Goal: Find specific page/section

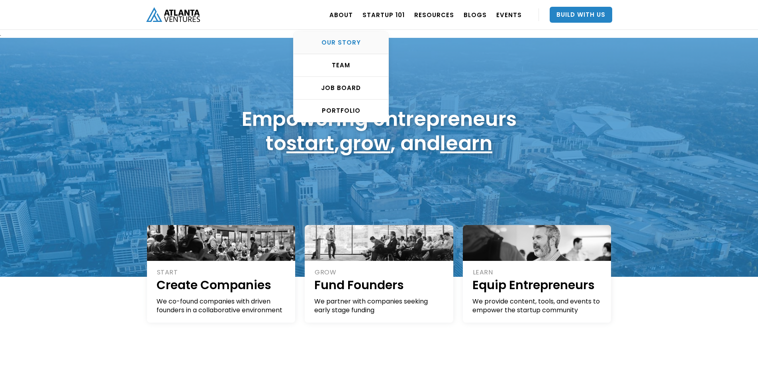
click at [351, 41] on div "OUR STORY" at bounding box center [340, 43] width 95 height 8
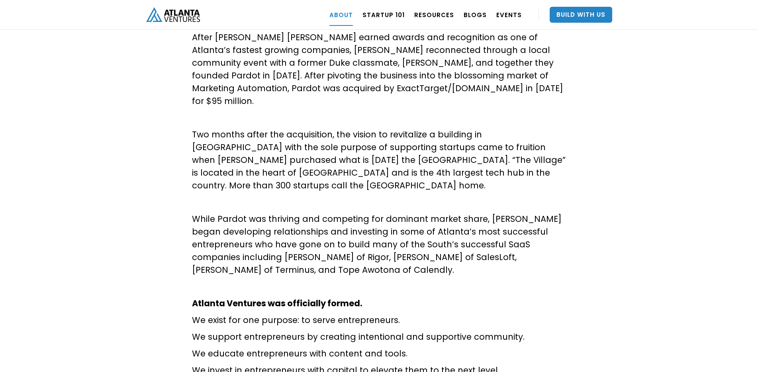
scroll to position [225, 0]
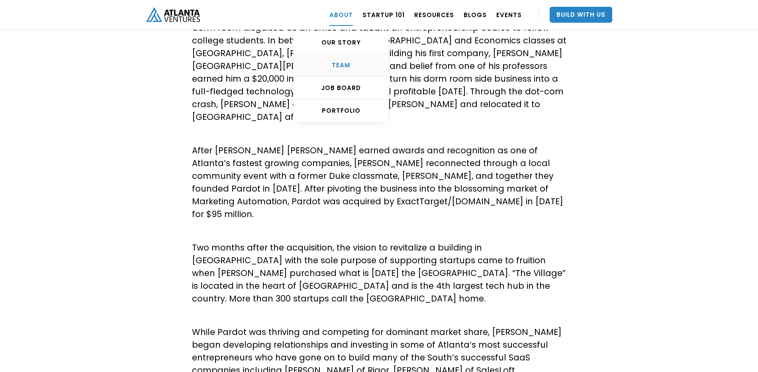
click at [344, 60] on link "TEAM" at bounding box center [340, 65] width 95 height 23
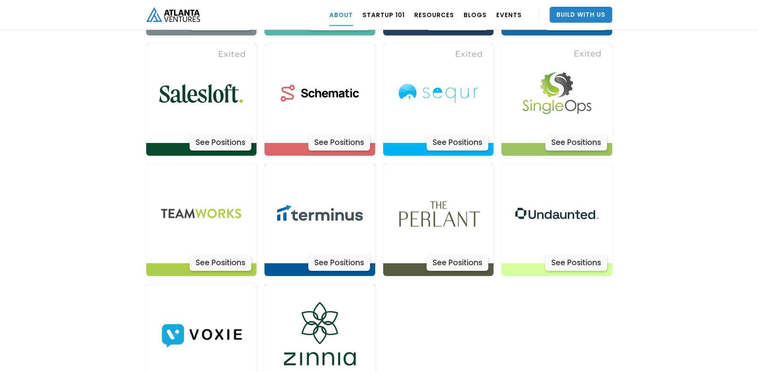
scroll to position [2604, 0]
